Goal: Task Accomplishment & Management: Use online tool/utility

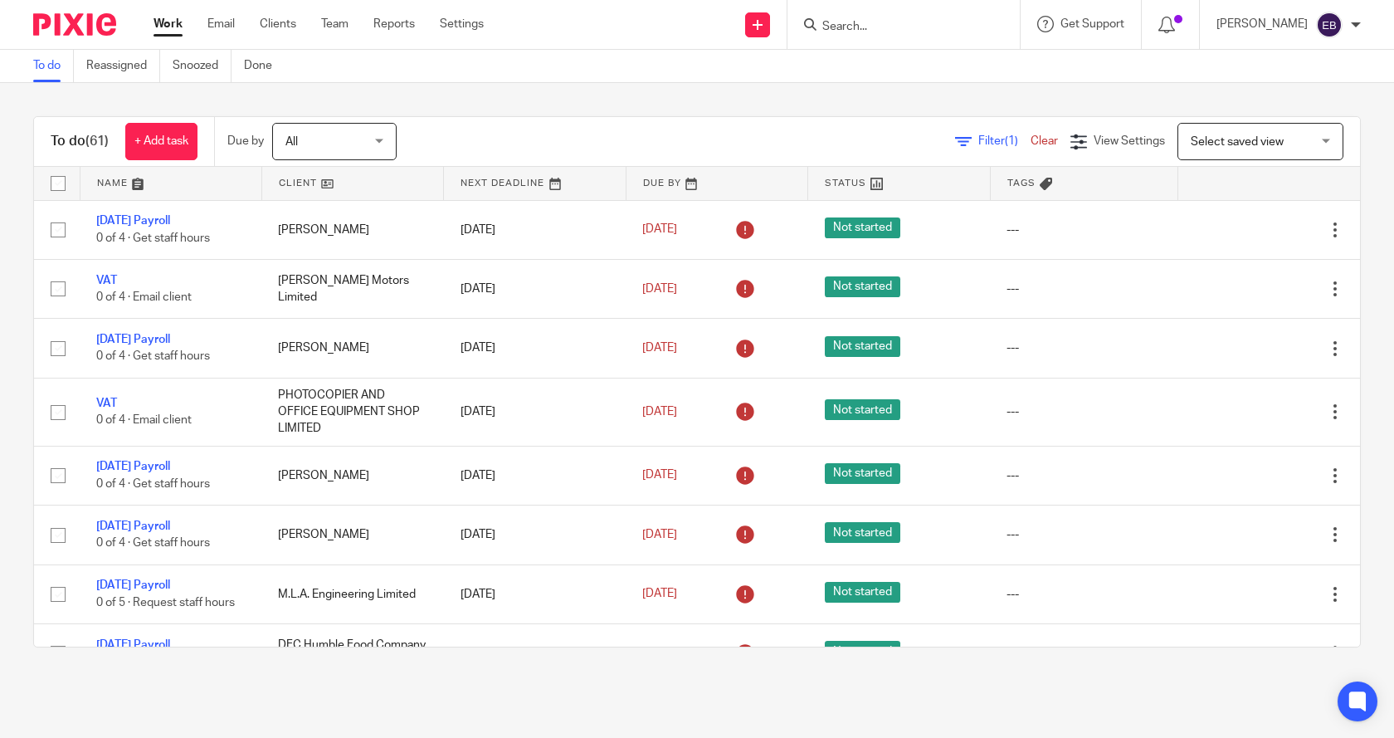
click at [1031, 138] on link "Clear" at bounding box center [1044, 141] width 27 height 12
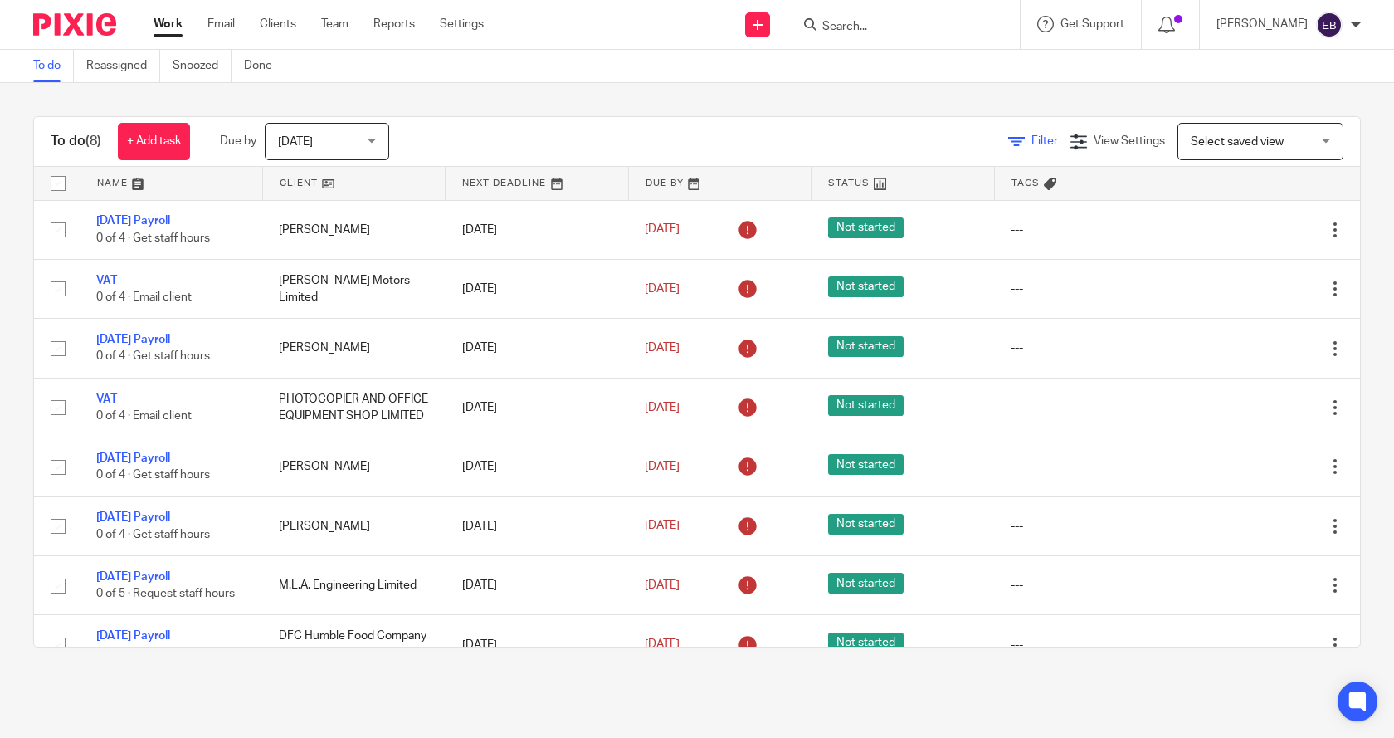
click at [1008, 142] on icon at bounding box center [1016, 142] width 17 height 17
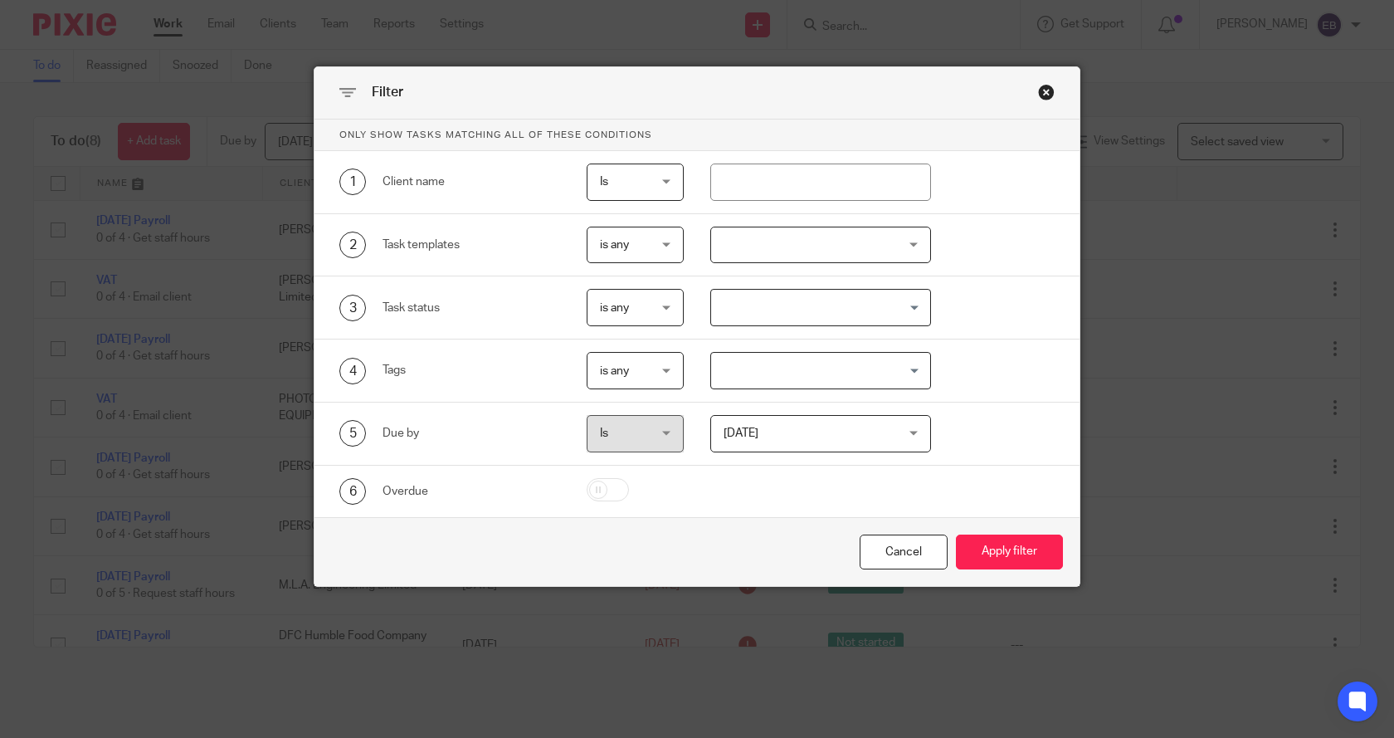
click at [764, 246] on div at bounding box center [821, 245] width 222 height 37
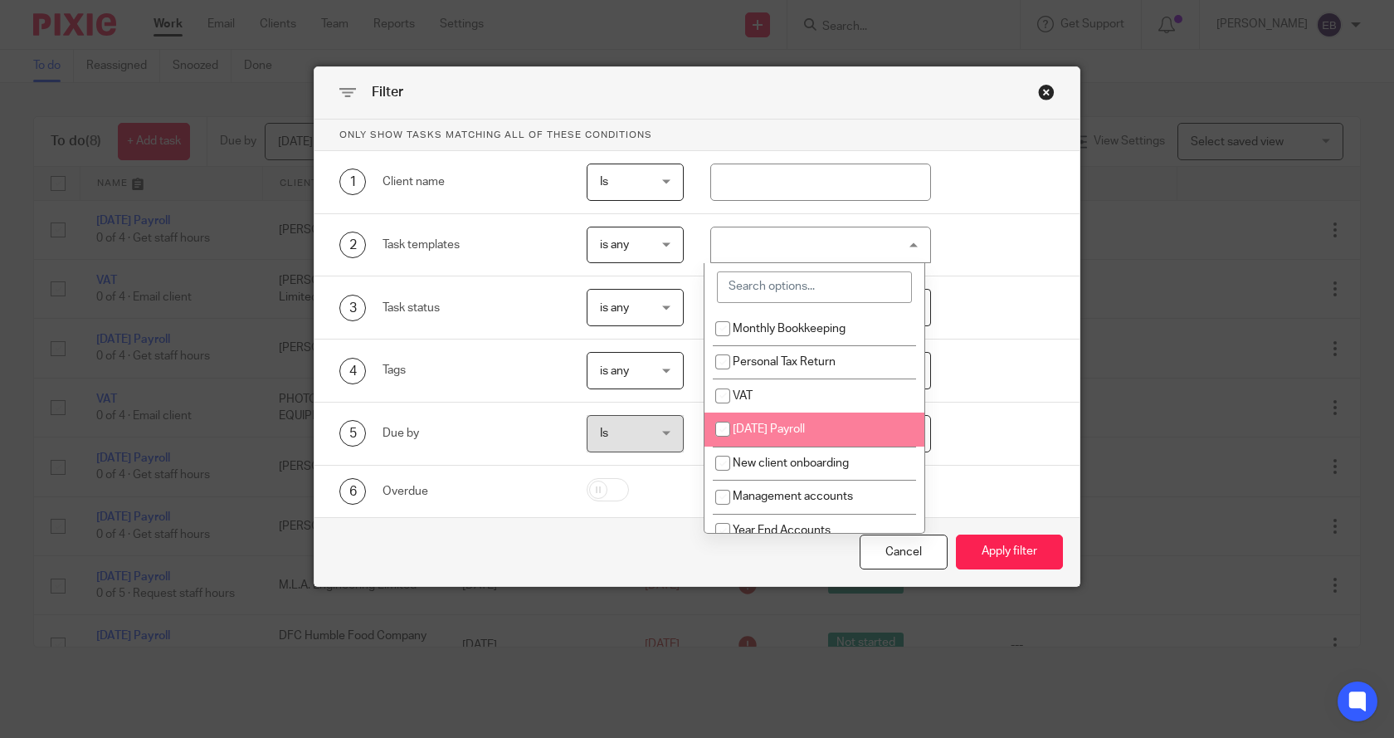
click at [792, 427] on span "[DATE] Payroll" at bounding box center [769, 429] width 72 height 12
checkbox input "true"
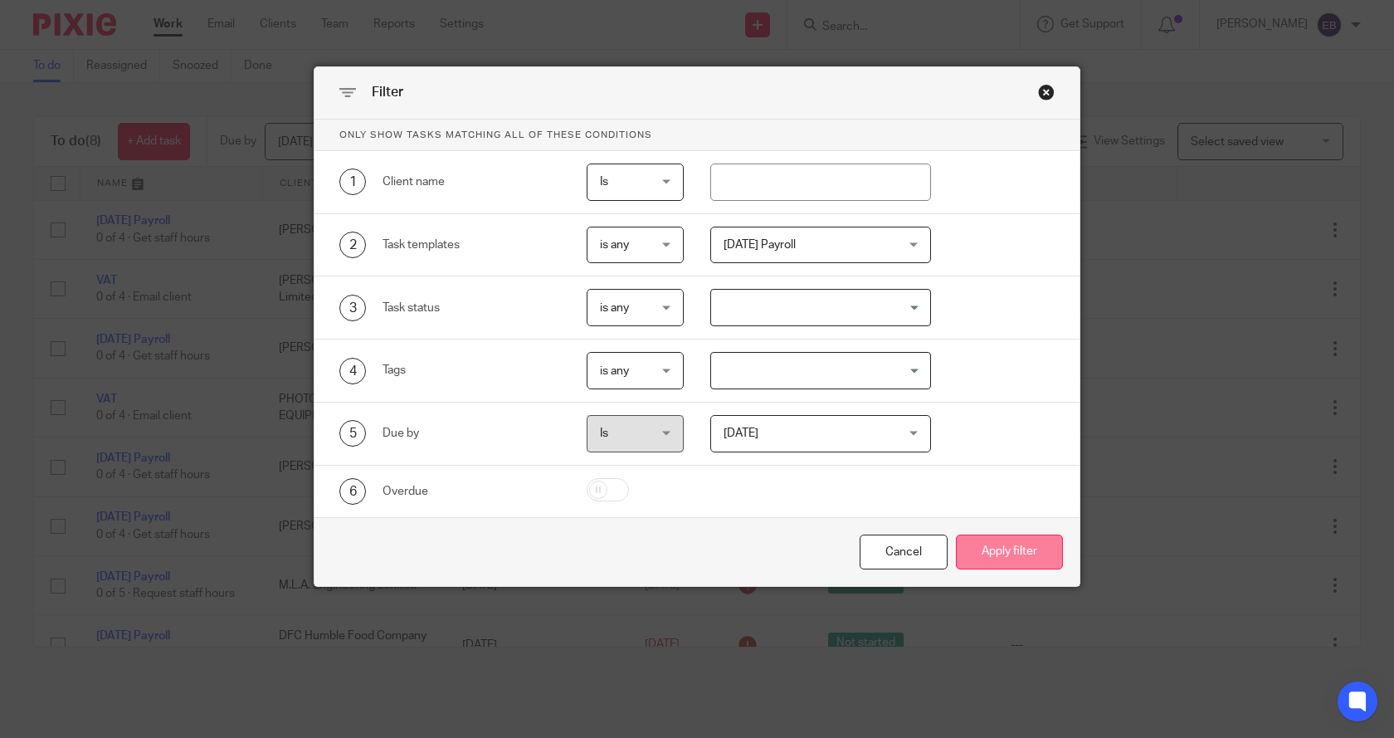
click at [1028, 559] on button "Apply filter" at bounding box center [1009, 552] width 107 height 36
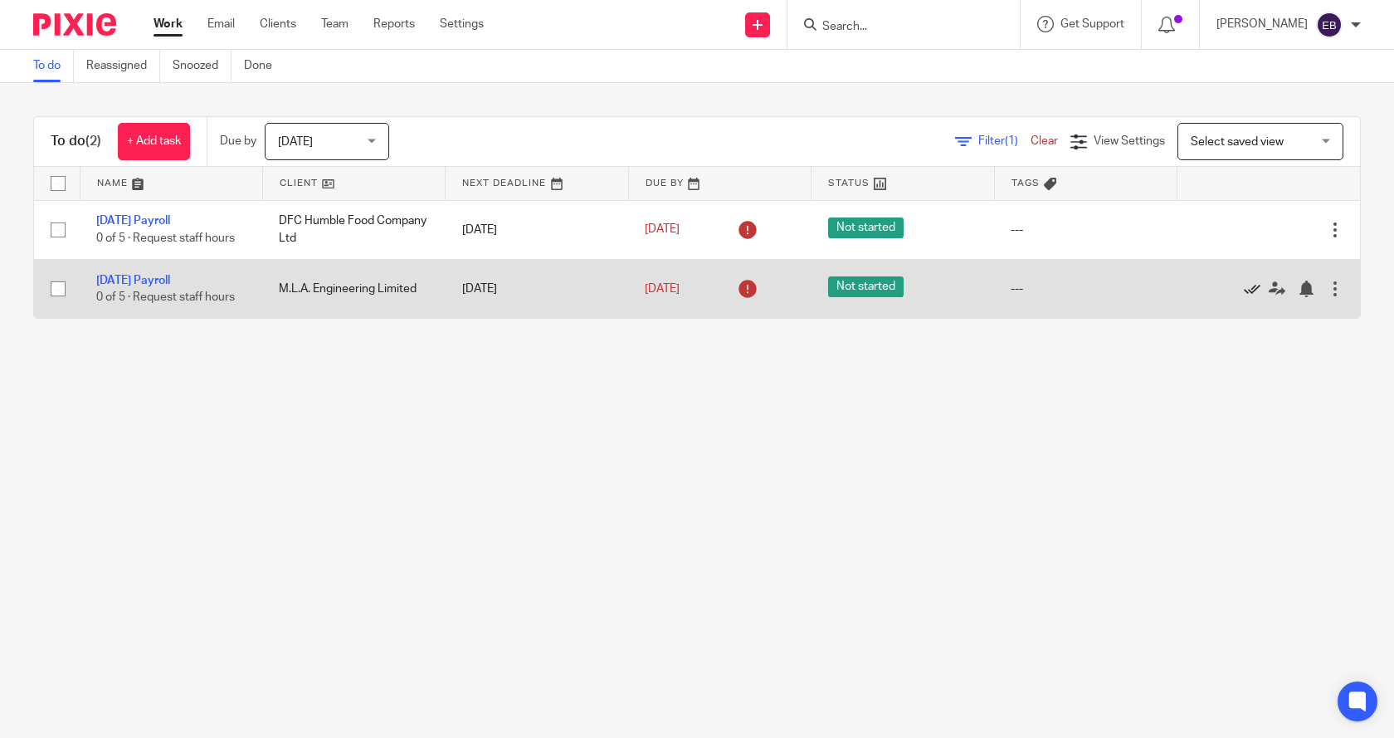
click at [1244, 290] on icon at bounding box center [1252, 288] width 17 height 17
